Goal: Task Accomplishment & Management: Manage account settings

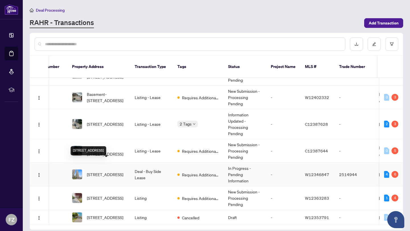
scroll to position [5, 0]
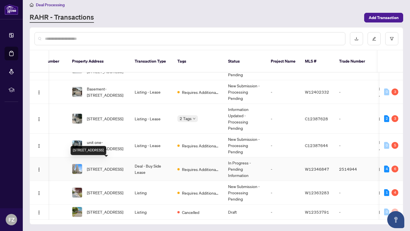
click at [97, 166] on span "[STREET_ADDRESS]" at bounding box center [105, 169] width 36 height 6
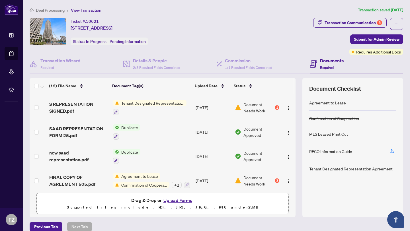
scroll to position [182, 0]
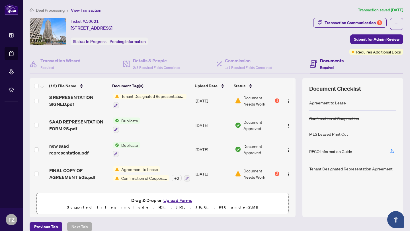
click at [134, 166] on div "Agreement to Lease Confirmation of Cooperation + 2" at bounding box center [151, 173] width 77 height 15
click at [196, 186] on td "[DATE]" at bounding box center [212, 198] width 39 height 24
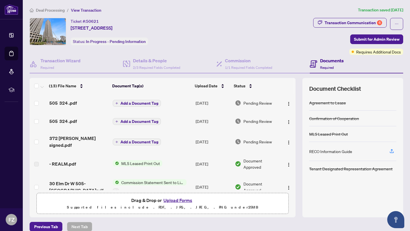
click at [130, 179] on span "Commission Statement Sent to Listing Brokerage" at bounding box center [152, 182] width 67 height 6
click at [171, 153] on td "MLS Leased Print Out" at bounding box center [151, 164] width 83 height 22
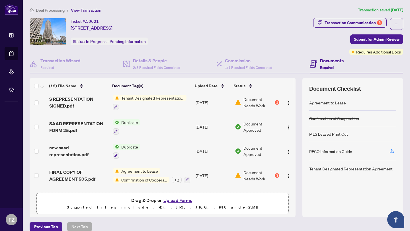
scroll to position [197, 0]
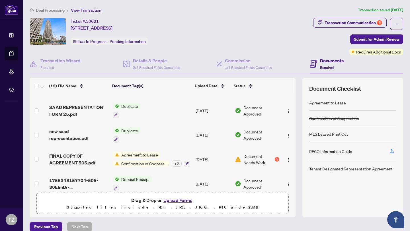
click at [129, 152] on span "Agreement to Lease" at bounding box center [139, 155] width 41 height 6
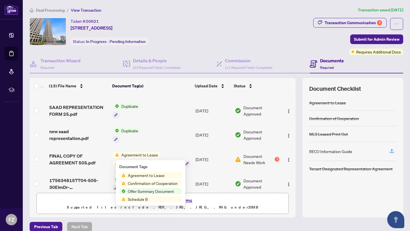
click at [129, 152] on span "Agreement to Lease" at bounding box center [139, 155] width 41 height 6
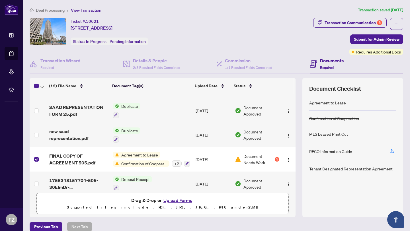
click at [172, 200] on button "Upload Forms" at bounding box center [178, 200] width 32 height 7
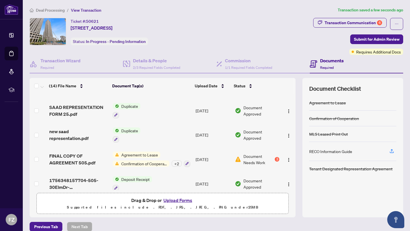
scroll to position [7, 0]
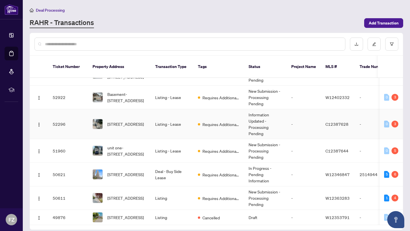
scroll to position [19, 0]
click at [209, 95] on span "Requires Additional Docs" at bounding box center [220, 98] width 37 height 6
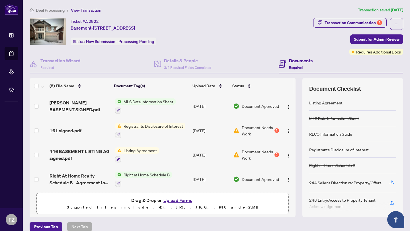
click at [162, 126] on span "Registrants Disclosure of Interest" at bounding box center [153, 126] width 64 height 6
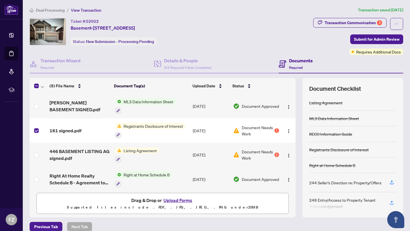
click at [173, 199] on button "Upload Forms" at bounding box center [178, 200] width 32 height 7
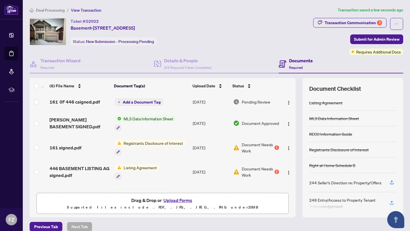
scroll to position [5, 0]
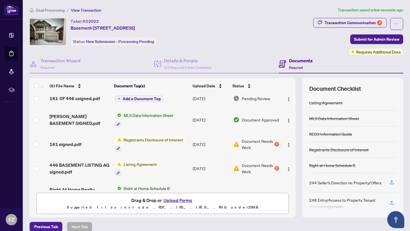
click at [144, 164] on span "Listing Agreement" at bounding box center [140, 164] width 38 height 6
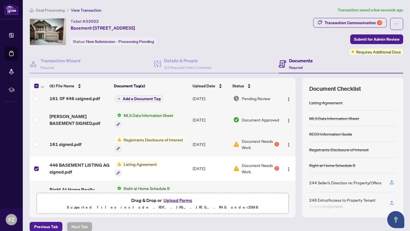
click at [128, 164] on span "Listing Agreement" at bounding box center [140, 164] width 38 height 6
click at [129, 192] on span "Listing Agreement" at bounding box center [130, 191] width 38 height 6
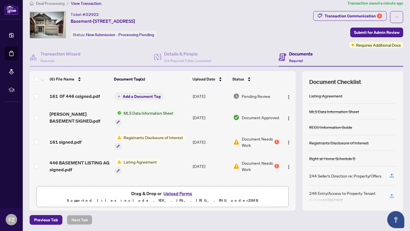
scroll to position [9, 0]
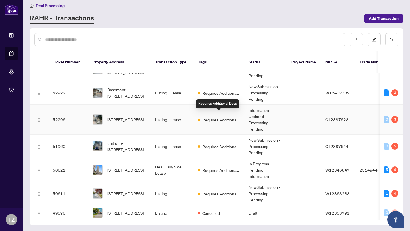
scroll to position [5, 0]
